Goal: Transaction & Acquisition: Download file/media

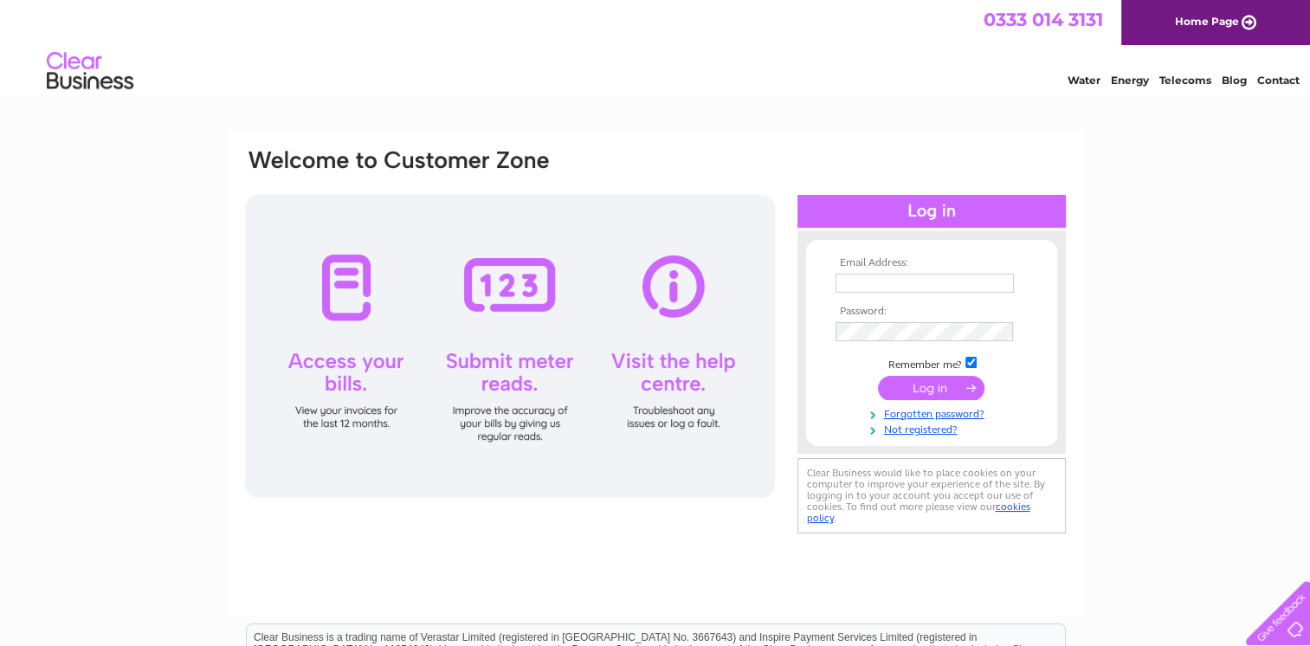
type input "dgreenhalgh@hargreavescontracting.com"
click at [935, 391] on input "submit" at bounding box center [931, 388] width 106 height 24
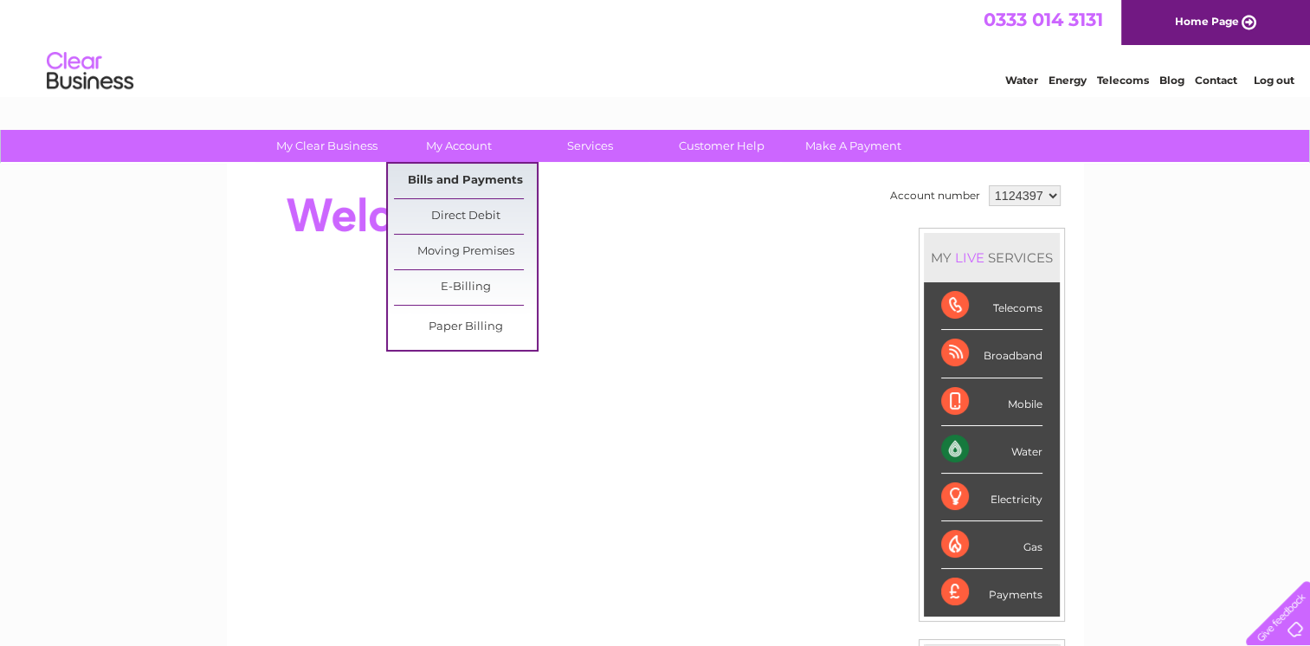
click at [436, 174] on link "Bills and Payments" at bounding box center [465, 181] width 143 height 35
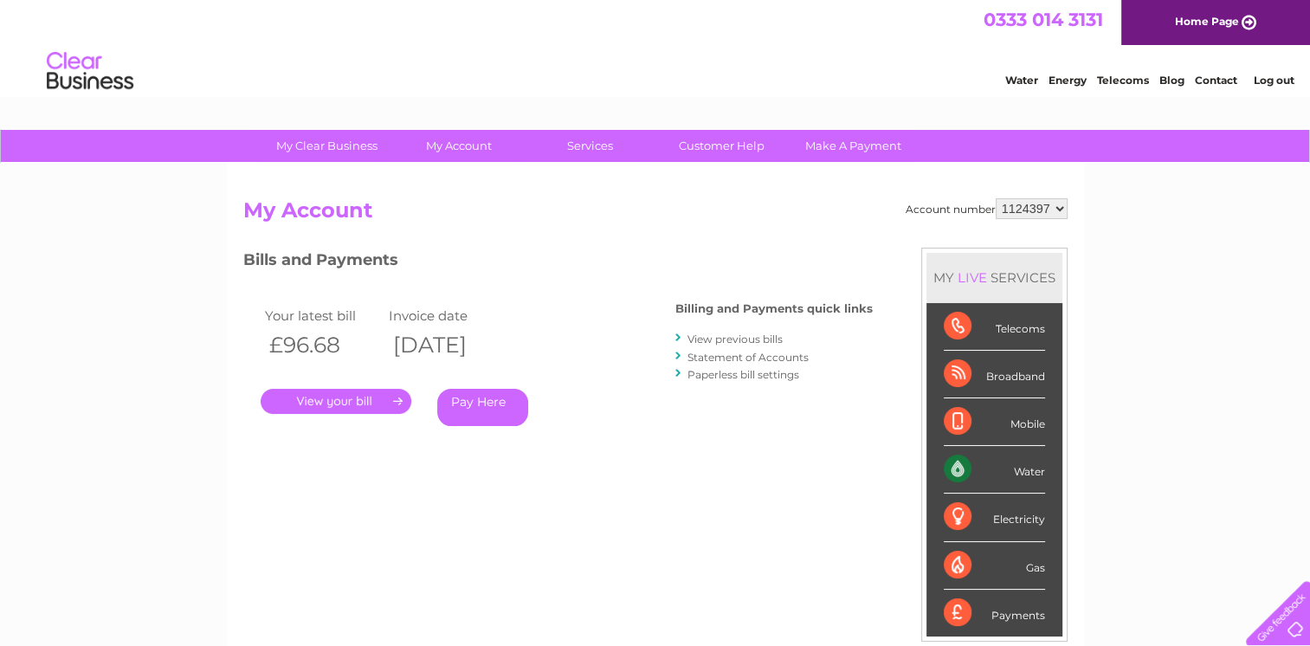
click at [316, 395] on link "." at bounding box center [336, 401] width 151 height 25
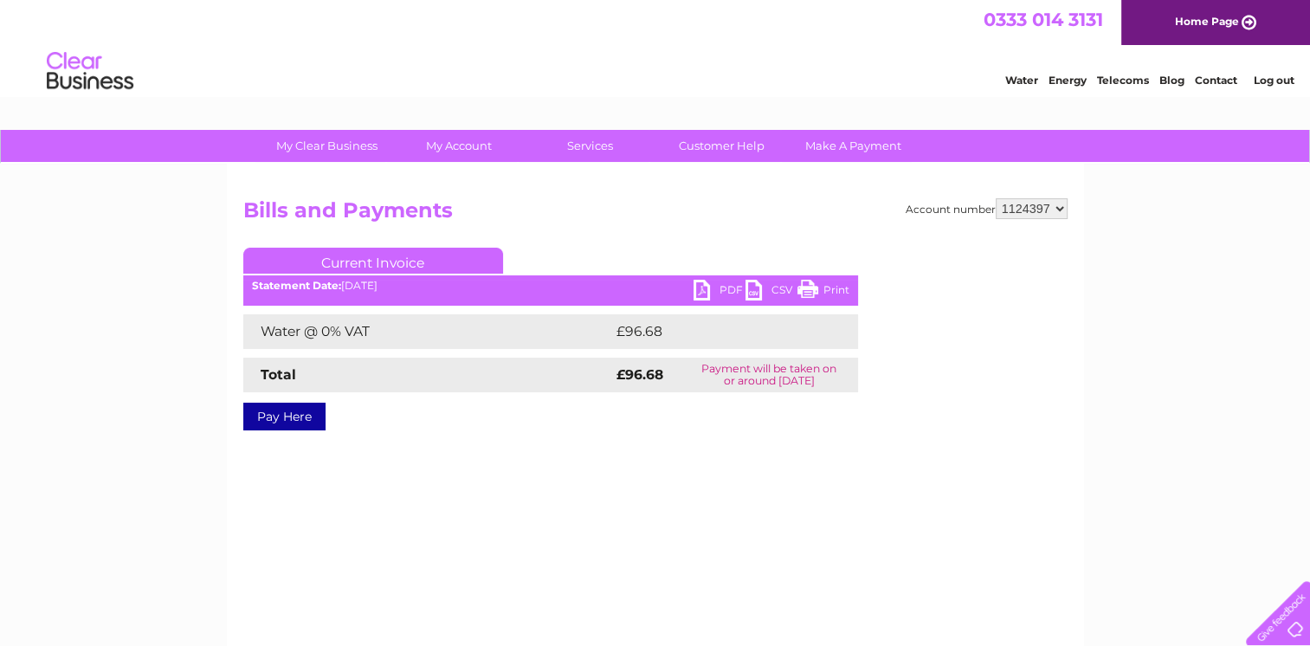
click at [714, 294] on link "PDF" at bounding box center [720, 292] width 52 height 25
click at [703, 290] on link "PDF" at bounding box center [720, 292] width 52 height 25
click at [1262, 81] on link "Log out" at bounding box center [1273, 80] width 41 height 13
